Goal: Check status

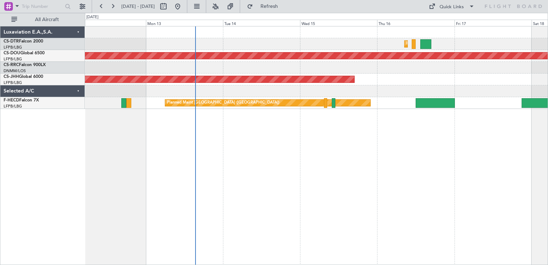
click at [252, 171] on div "Planned Maint Sofia Planned Maint London (Biggin Hill) Planned Maint Paris (Le …" at bounding box center [316, 145] width 463 height 239
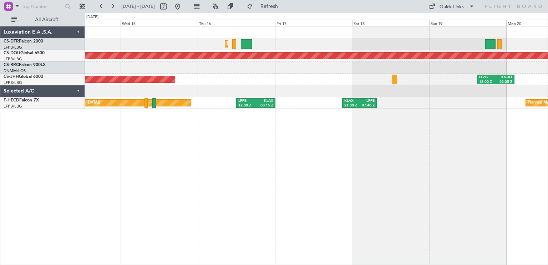
click at [246, 132] on div "Planned Maint Sofia Planned Maint London (Biggin Hill) Planned Maint Paris (Le …" at bounding box center [316, 145] width 463 height 239
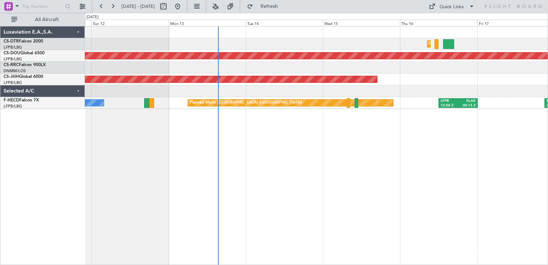
click at [375, 152] on div "Planned Maint Sofia Planned Maint London (Biggin Hill) Planned Maint Paris (Le …" at bounding box center [316, 145] width 463 height 239
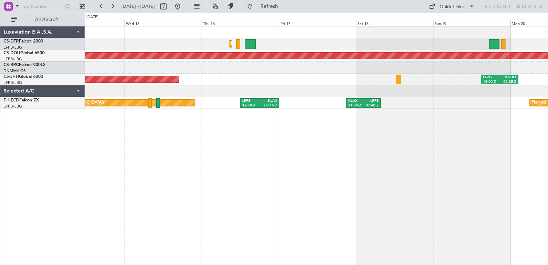
click at [92, 128] on div "Planned Maint Sofia Planned Maint London (Biggin Hill) Planned Maint Paris (Le …" at bounding box center [316, 145] width 463 height 239
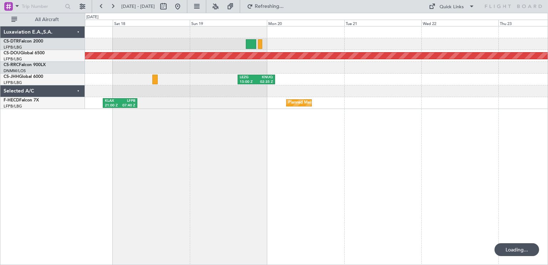
click at [106, 125] on div "Planned Maint Sofia Planned Maint London (Biggin Hill) LEZG 15:00 Z KNUQ 02:35 …" at bounding box center [316, 145] width 463 height 239
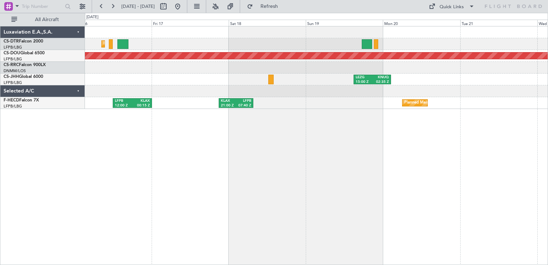
click at [345, 106] on div "Planned Maint Sofia Planned Maint London (Biggin Hill) LEZG 15:00 Z KNUQ 02:35 …" at bounding box center [316, 145] width 463 height 239
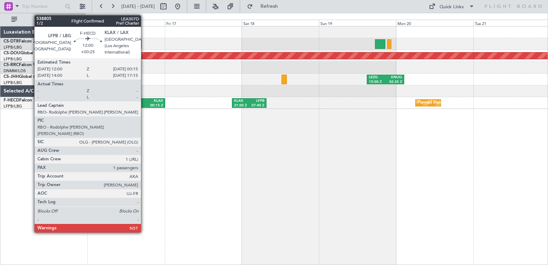
click at [144, 103] on div "12:00 Z" at bounding box center [136, 105] width 17 height 5
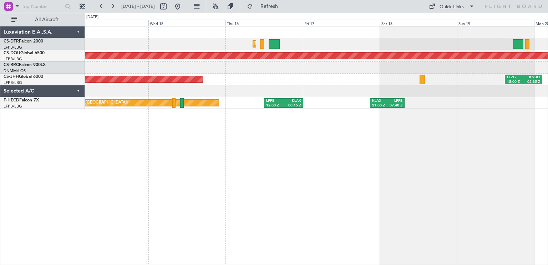
click at [446, 170] on div "Planned Maint Sofia Planned Maint London (Biggin Hill) LEZG 15:00 Z KNUQ 02:35 …" at bounding box center [316, 145] width 463 height 239
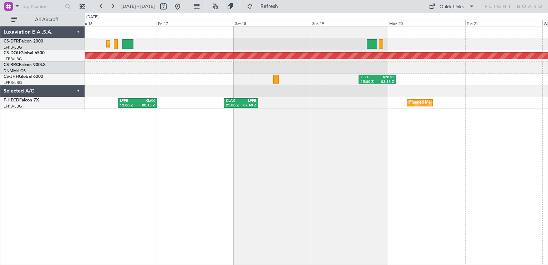
click at [194, 138] on div "Planned Maint Sofia Planned Maint London (Biggin Hill) LEZG 15:00 Z KNUQ 02:35 …" at bounding box center [316, 145] width 463 height 239
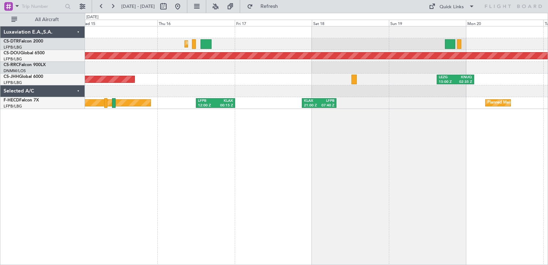
click at [503, 106] on div "Planned Maint Sofia Planned Maint London (Biggin Hill) LEZG 15:00 Z KNUQ 02:35 …" at bounding box center [316, 145] width 463 height 239
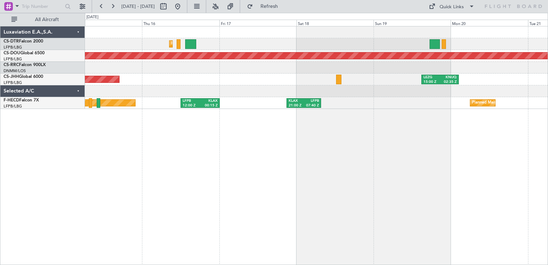
click at [107, 141] on div "Planned Maint Sofia Planned Maint London (Biggin Hill) Planned Maint Paris (Le …" at bounding box center [316, 145] width 463 height 239
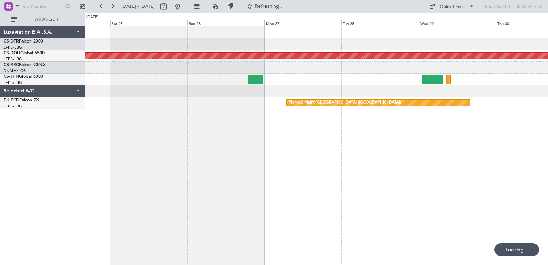
click at [177, 128] on div "Planned Maint London (Biggin Hill) Planned Maint Paris (Le Bourget)" at bounding box center [316, 145] width 463 height 239
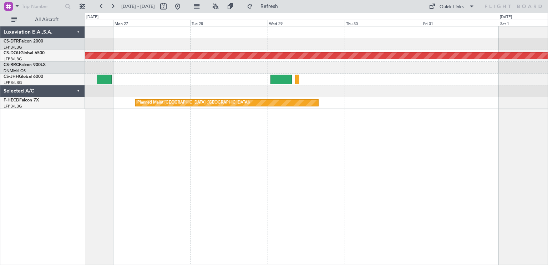
click at [347, 157] on div "Planned Maint London (Biggin Hill) Planned Maint Paris (Le Bourget)" at bounding box center [316, 145] width 463 height 239
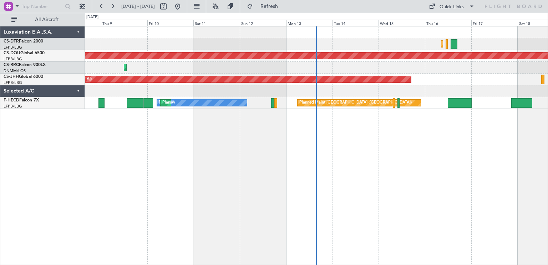
click at [394, 121] on div "Planned Maint Sofia Planned Maint London (Biggin Hill) Planned Maint Lagos (Mur…" at bounding box center [316, 145] width 463 height 239
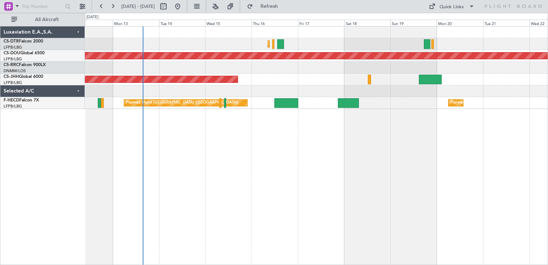
click at [165, 168] on div "Planned Maint Sofia Planned Maint London (Biggin Hill) Planned Maint Paris (Le …" at bounding box center [316, 145] width 463 height 239
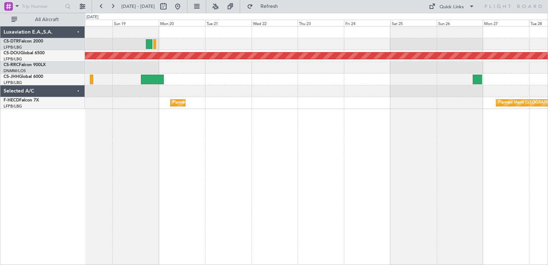
click at [241, 162] on div "Planned Maint Sofia Planned Maint London (Biggin Hill) Planned Maint Paris (Le …" at bounding box center [316, 145] width 463 height 239
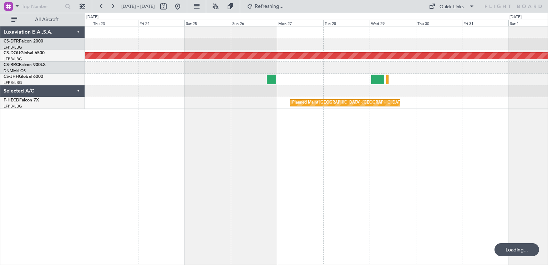
click at [248, 196] on div "Planned Maint London (Biggin Hill) Planned Maint Paris (Le Bourget) Planned Mai…" at bounding box center [316, 145] width 463 height 239
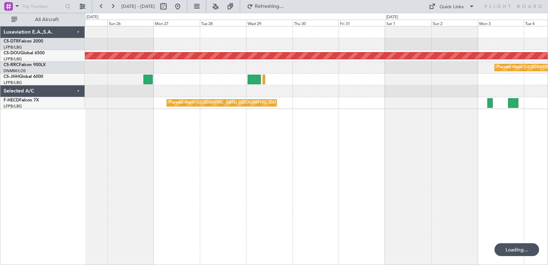
click at [134, 214] on div "Planned Maint London (Biggin Hill) Planned Maint Paris (Le Bourget) Planned Mai…" at bounding box center [316, 145] width 463 height 239
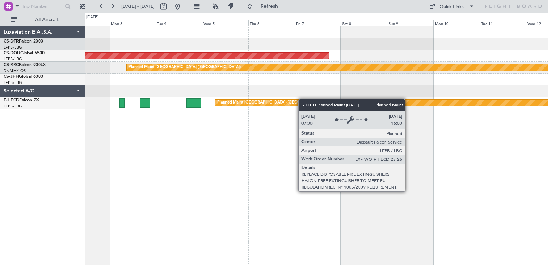
click at [324, 103] on div "Planned Maint London (Biggin Hill) Planned Maint Paris (Le Bourget) Planned Mai…" at bounding box center [316, 145] width 463 height 239
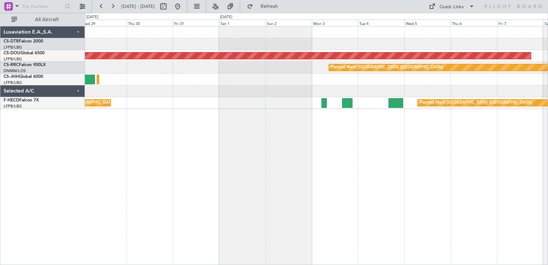
click at [434, 149] on div "Planned Maint London (Biggin Hill) Planned Maint Paris (Le Bourget) Planned Mai…" at bounding box center [316, 145] width 463 height 239
